Goal: Task Accomplishment & Management: Complete application form

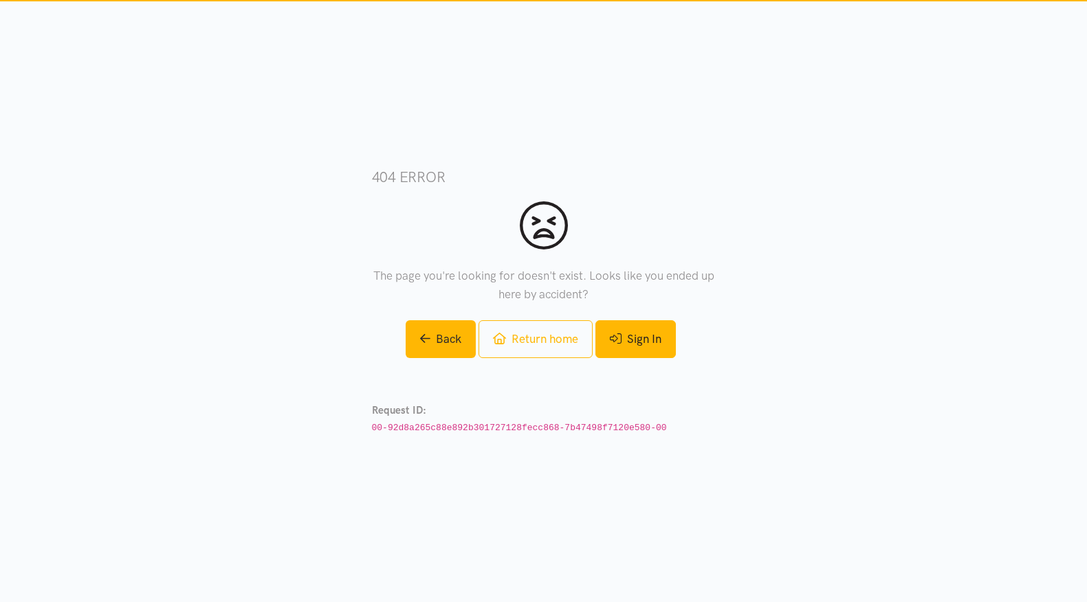
click at [673, 338] on link "Sign In" at bounding box center [635, 339] width 80 height 38
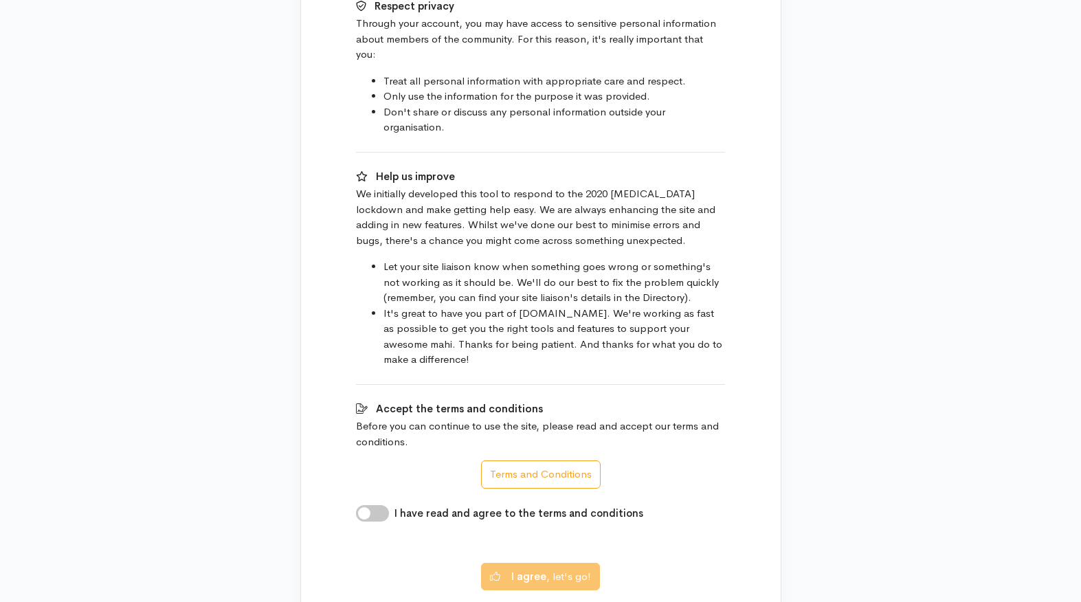
scroll to position [698, 0]
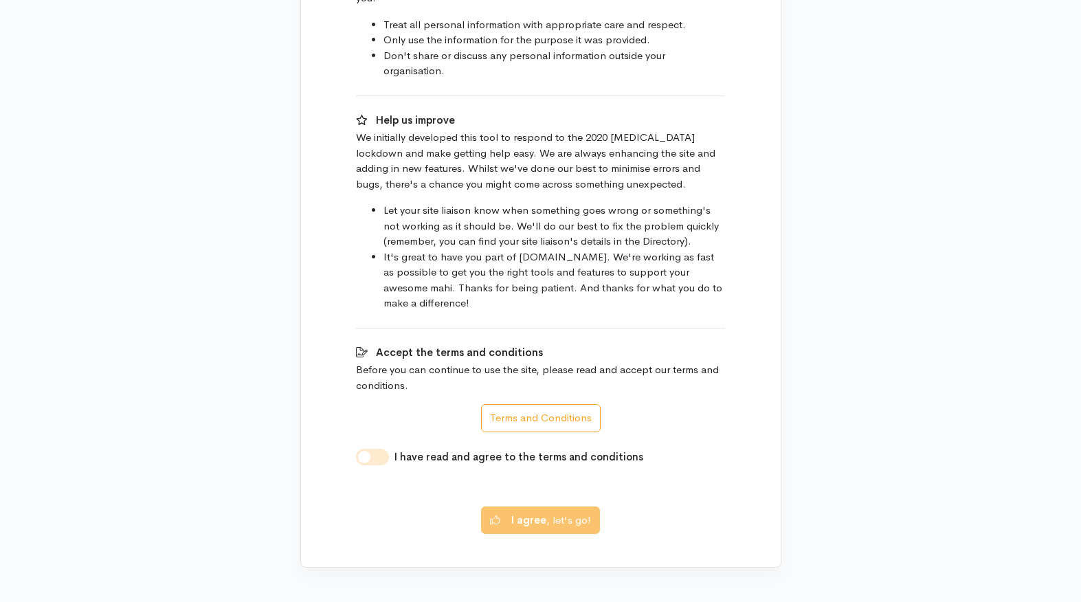
click at [384, 449] on input "I have read and agree to the terms and conditions" at bounding box center [372, 457] width 33 height 16
checkbox input "true"
click at [533, 511] on b "I agree" at bounding box center [528, 517] width 35 height 13
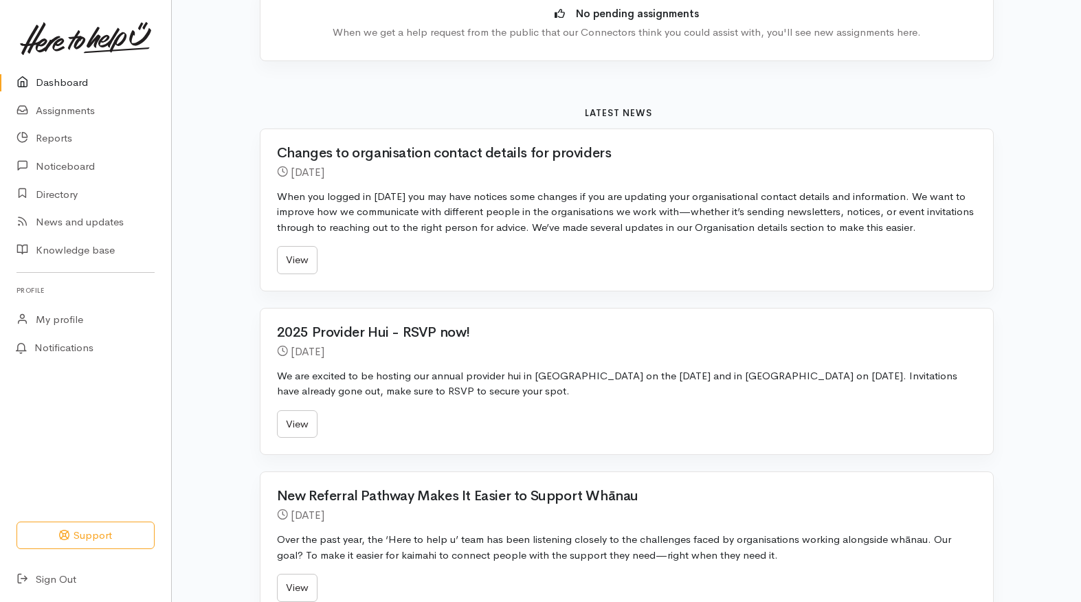
scroll to position [412, 0]
